Goal: Transaction & Acquisition: Purchase product/service

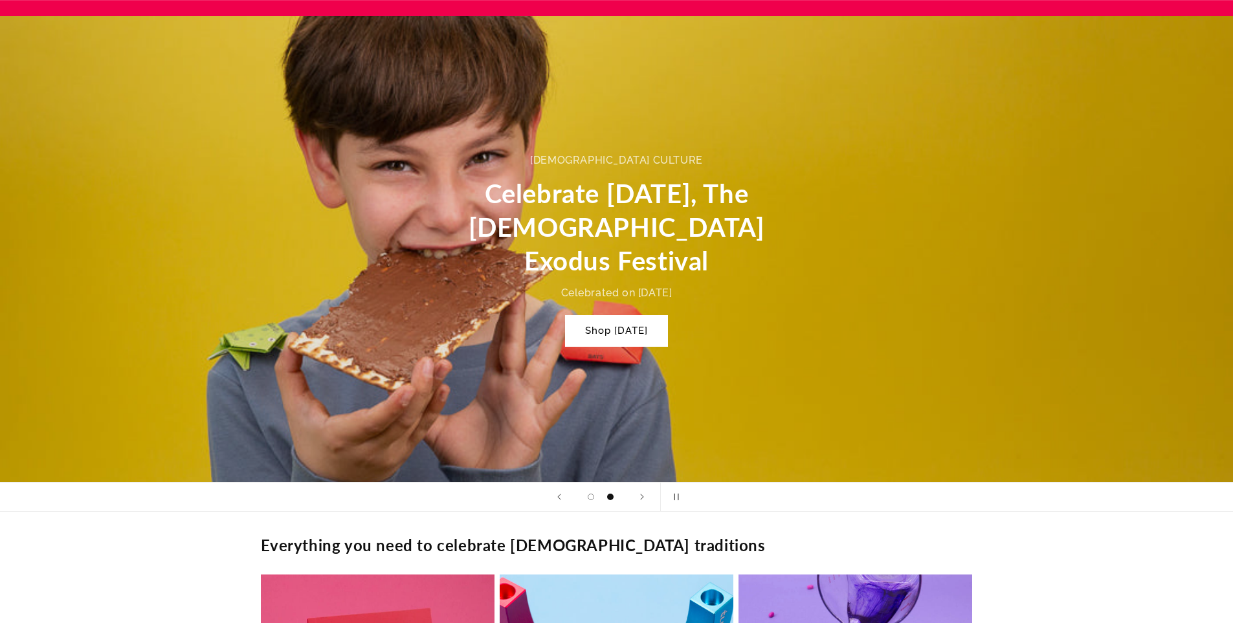
scroll to position [0, 1233]
click at [625, 316] on link "Shop Passover" at bounding box center [617, 331] width 102 height 30
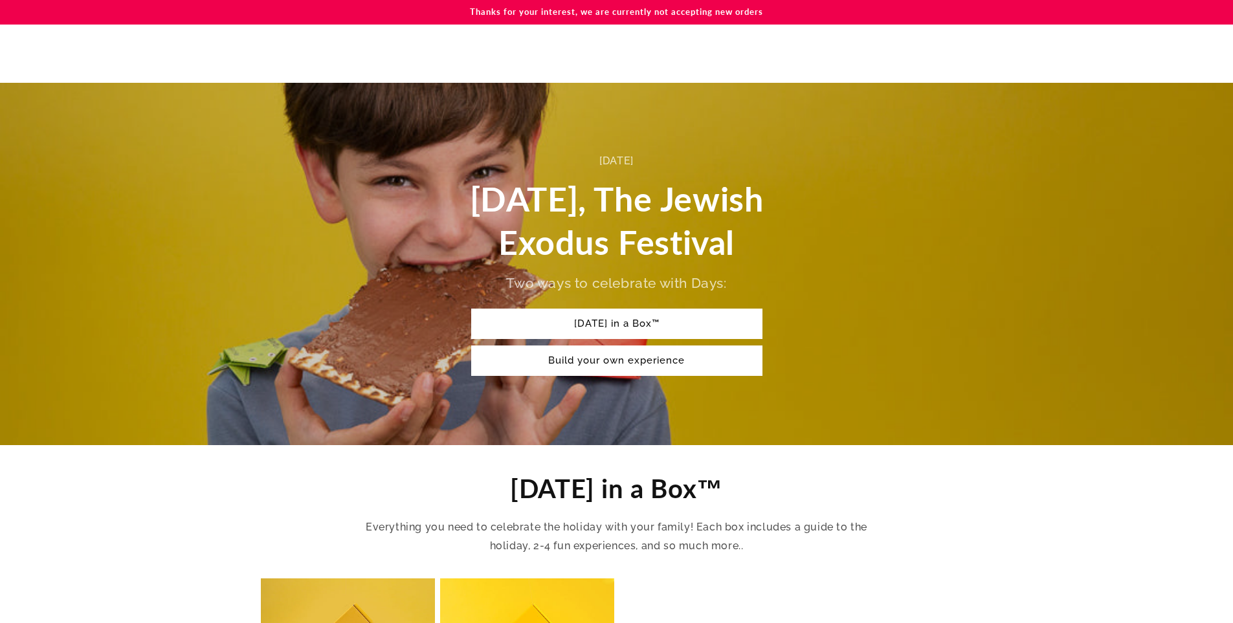
scroll to position [324, 0]
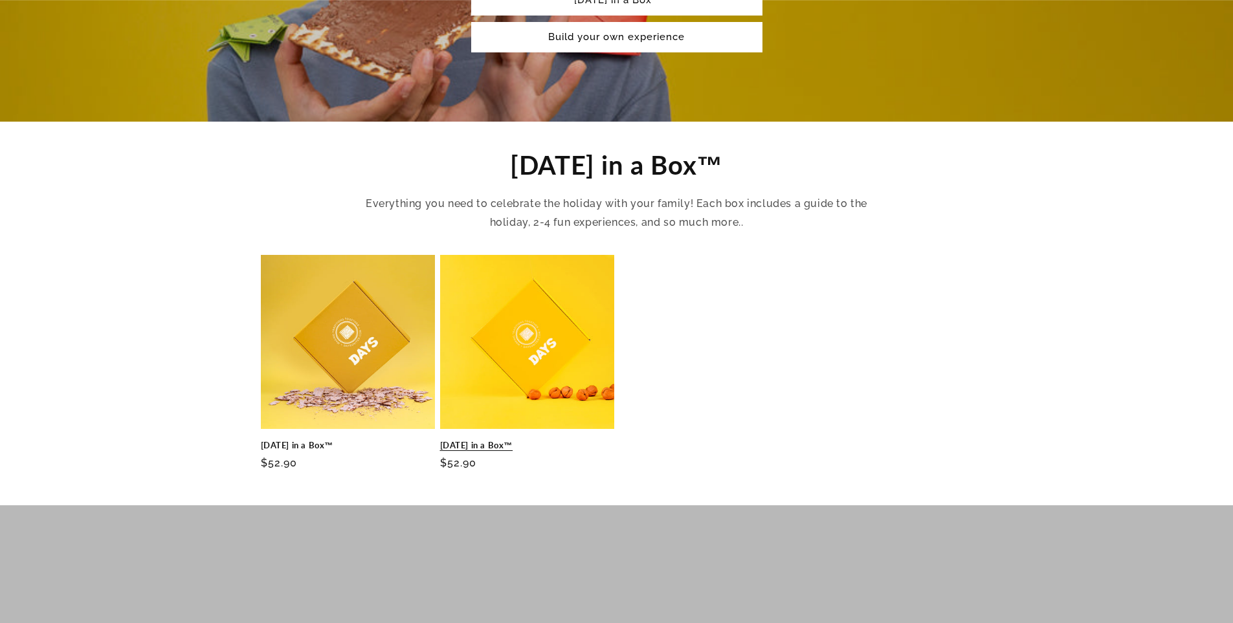
click at [539, 440] on link "[DATE] in a Box™" at bounding box center [527, 445] width 174 height 11
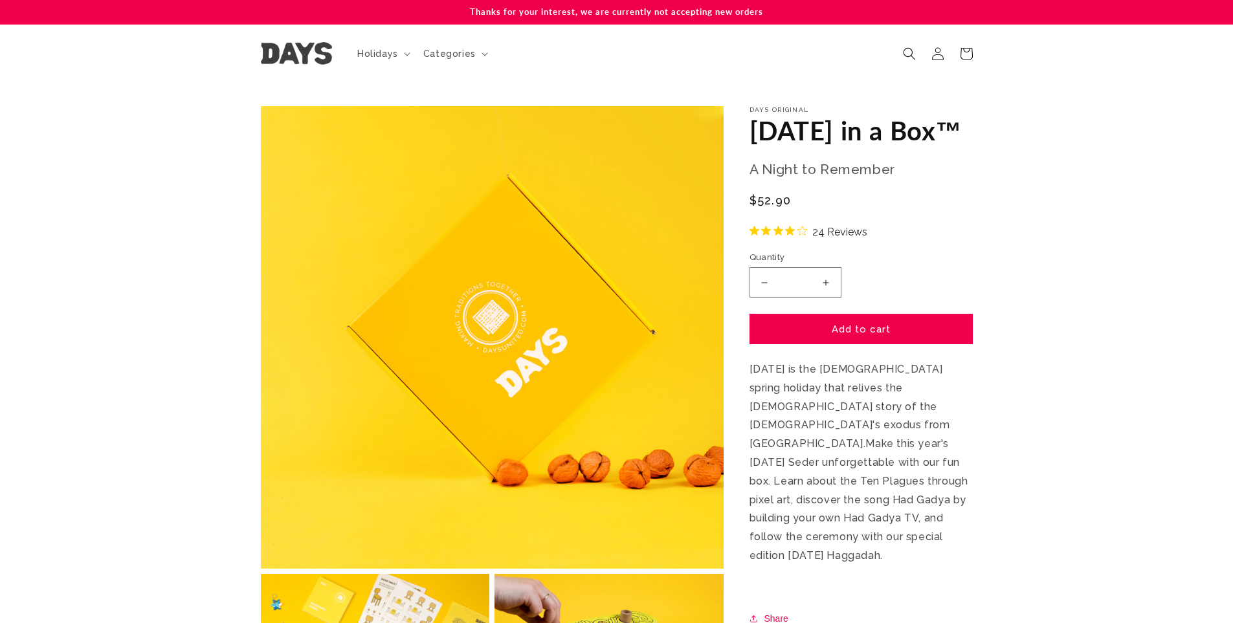
click at [827, 298] on button "Increase quantity for [DATE] in a Box™" at bounding box center [826, 282] width 29 height 30
type input "*"
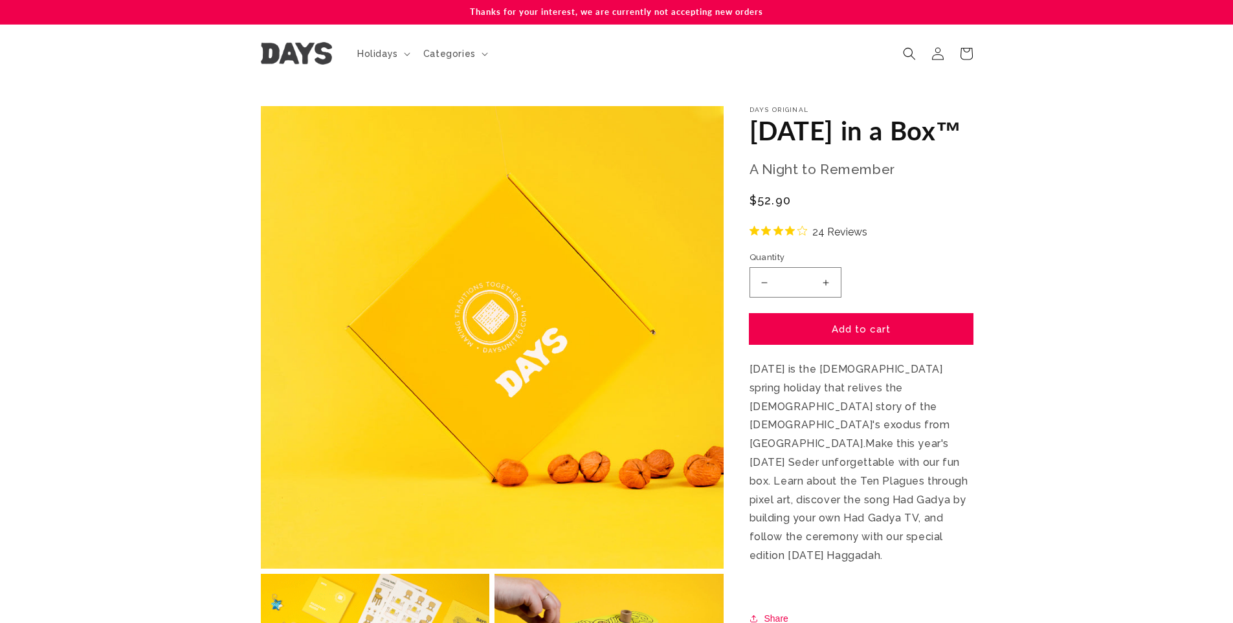
click at [879, 344] on button "Add to cart" at bounding box center [861, 329] width 223 height 30
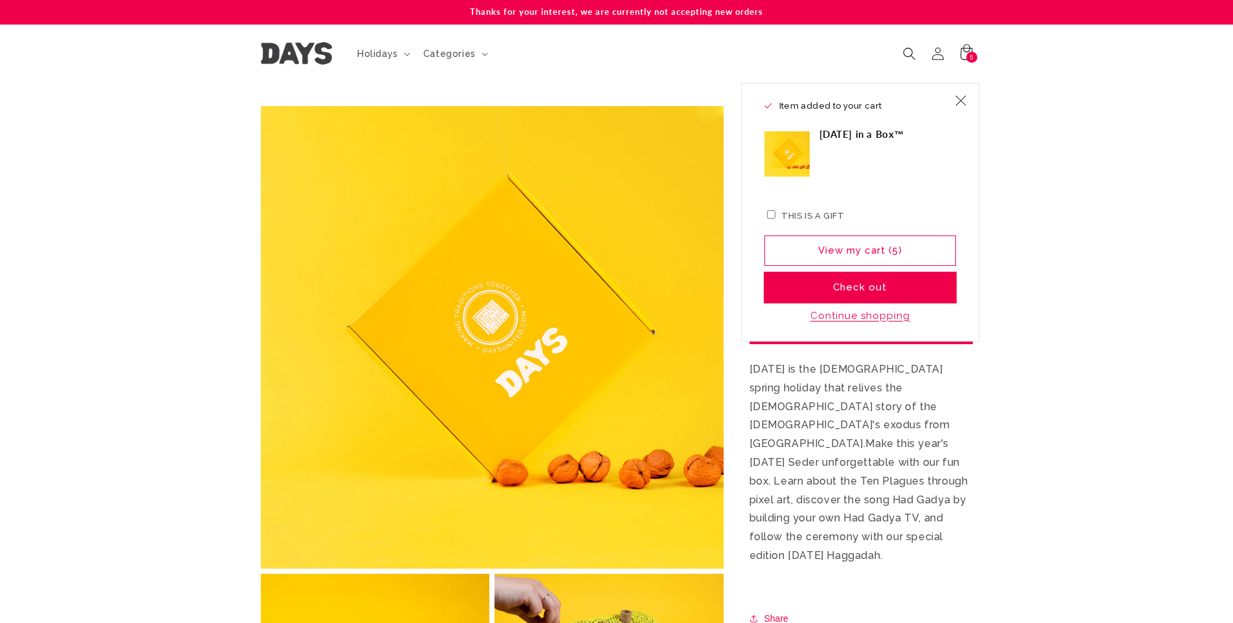
click at [853, 287] on button "Check out" at bounding box center [861, 288] width 192 height 30
